Goal: Task Accomplishment & Management: Use online tool/utility

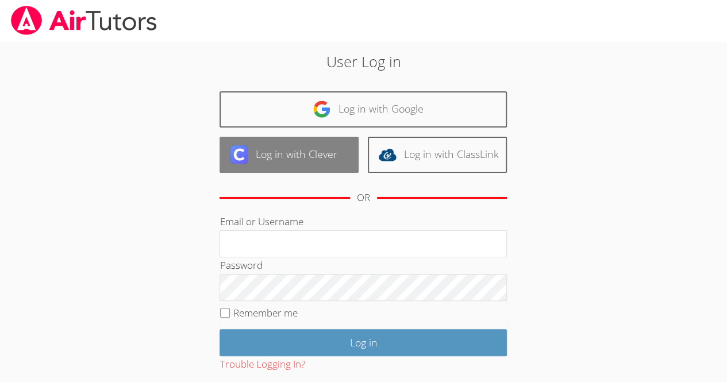
click at [330, 166] on link "Log in with Clever" at bounding box center [288, 155] width 139 height 36
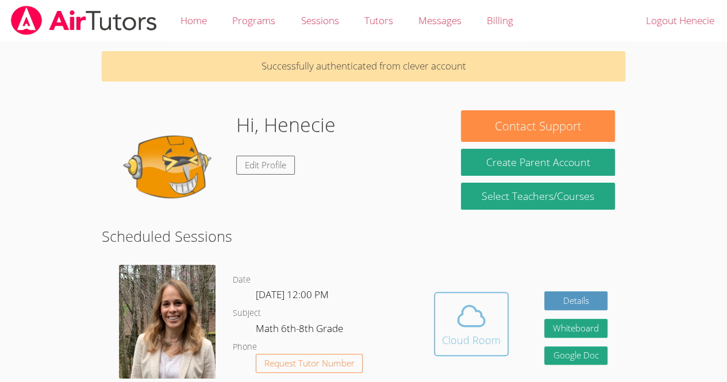
click at [465, 338] on div "Cloud Room" at bounding box center [471, 340] width 59 height 16
click at [480, 311] on icon at bounding box center [471, 316] width 32 height 32
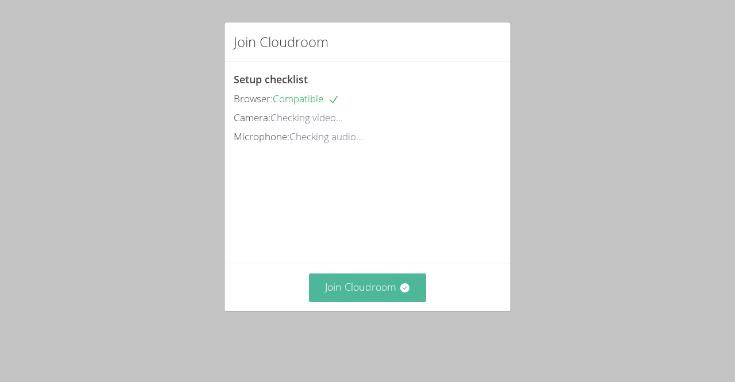
click at [390, 291] on button "Join Cloudroom" at bounding box center [368, 287] width 118 height 28
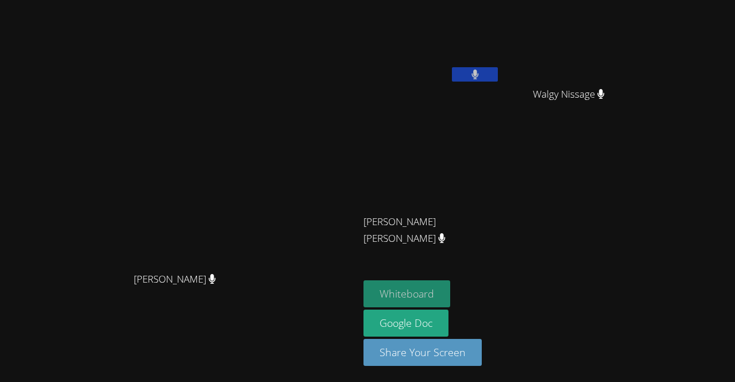
click at [450, 296] on button "Whiteboard" at bounding box center [407, 293] width 87 height 27
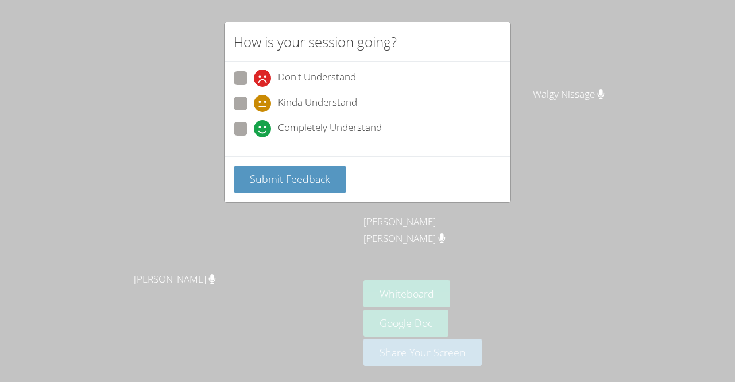
click at [254, 137] on span at bounding box center [254, 137] width 0 height 0
click at [254, 127] on input "Completely Understand" at bounding box center [259, 127] width 10 height 10
radio input "true"
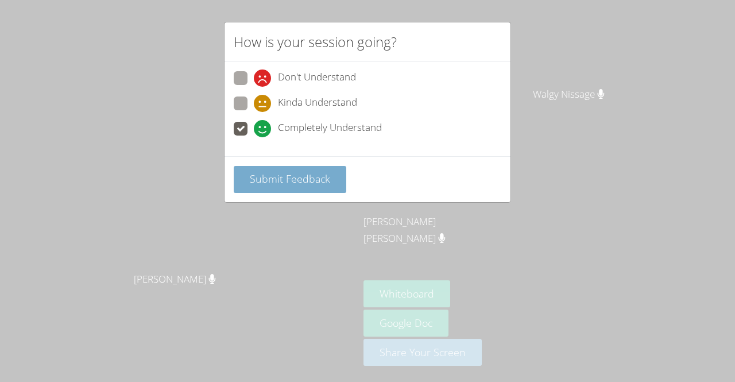
click at [279, 176] on span "Submit Feedback" at bounding box center [290, 179] width 80 height 14
